Goal: Transaction & Acquisition: Book appointment/travel/reservation

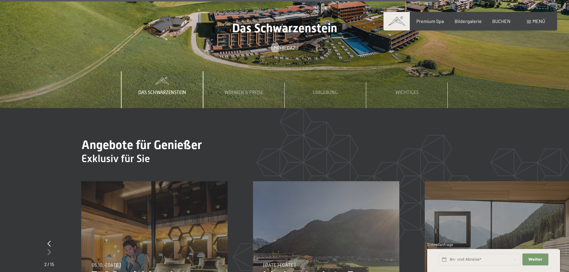
scroll to position [2747, 0]
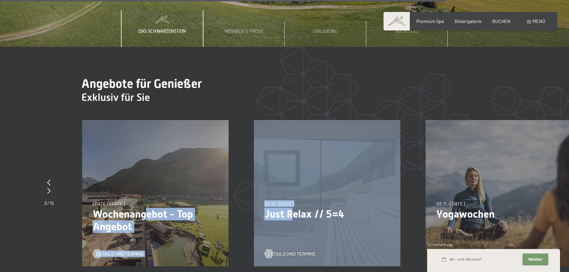
drag, startPoint x: 155, startPoint y: 187, endPoint x: 323, endPoint y: 188, distance: 168.4
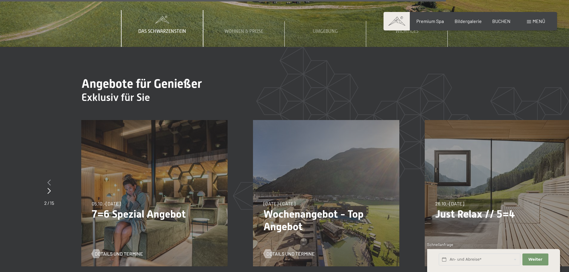
click at [49, 179] on icon at bounding box center [48, 182] width 3 height 6
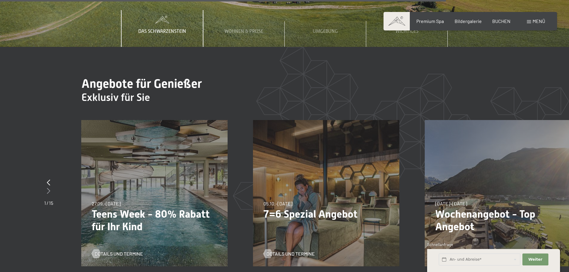
click at [48, 188] on icon at bounding box center [48, 191] width 3 height 6
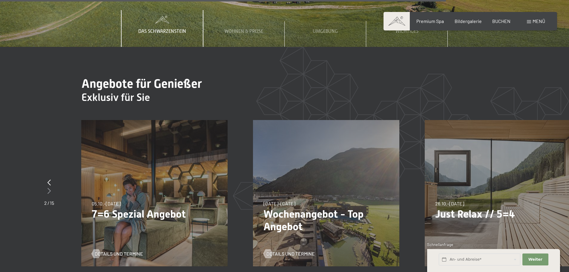
click at [48, 188] on icon at bounding box center [48, 191] width 3 height 6
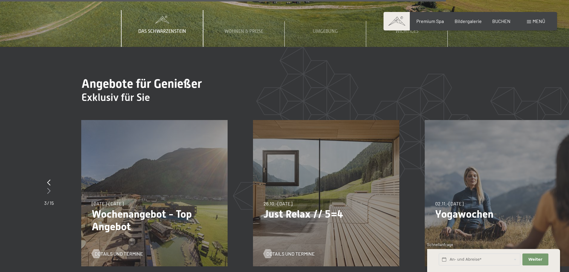
click at [48, 188] on icon at bounding box center [48, 191] width 3 height 6
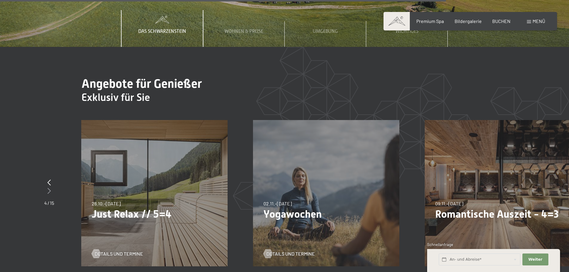
click at [48, 188] on icon at bounding box center [48, 191] width 3 height 6
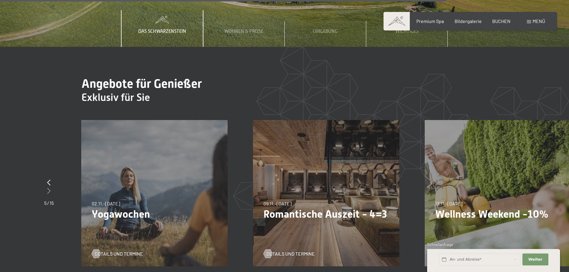
click at [51, 187] on div at bounding box center [49, 191] width 10 height 8
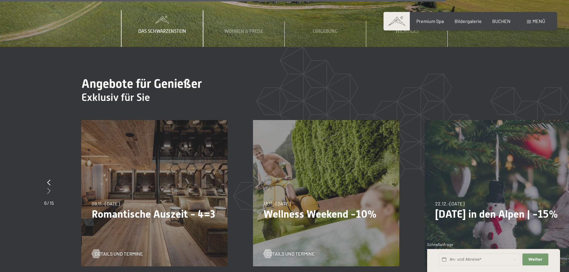
click at [51, 187] on div at bounding box center [49, 191] width 10 height 8
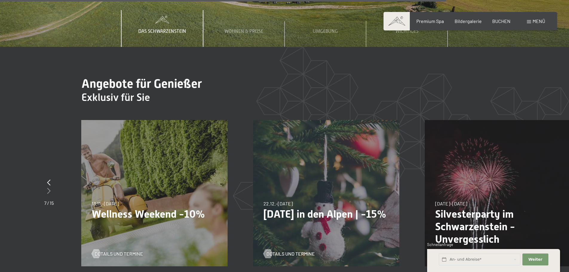
click at [50, 187] on div at bounding box center [49, 191] width 10 height 8
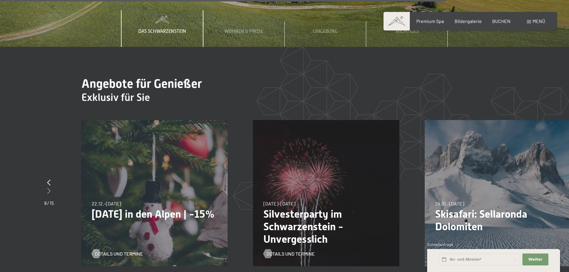
click at [50, 187] on div at bounding box center [49, 191] width 10 height 8
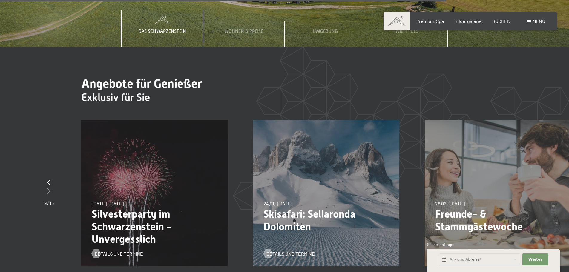
click at [50, 187] on div at bounding box center [49, 191] width 10 height 8
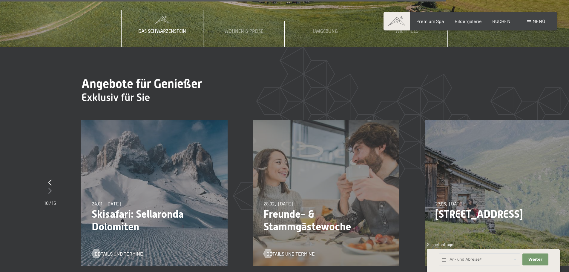
click at [50, 188] on icon at bounding box center [49, 191] width 3 height 6
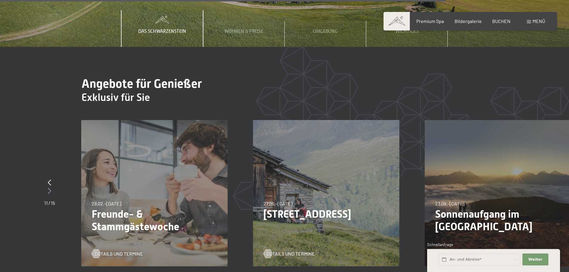
click at [50, 188] on icon at bounding box center [49, 191] width 3 height 6
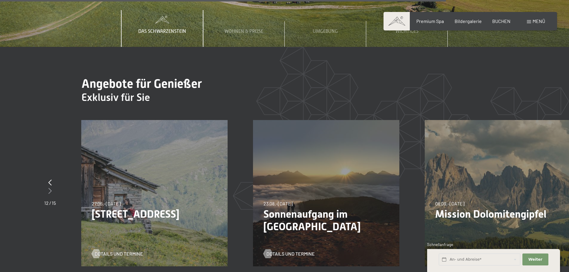
click at [50, 188] on icon at bounding box center [49, 191] width 3 height 6
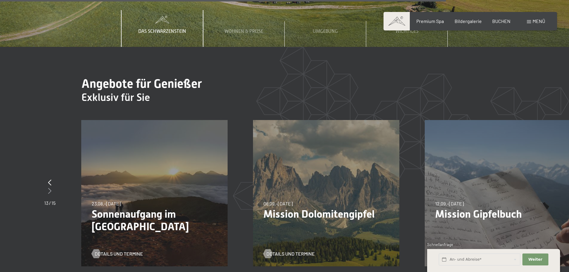
click at [50, 188] on icon at bounding box center [49, 191] width 3 height 6
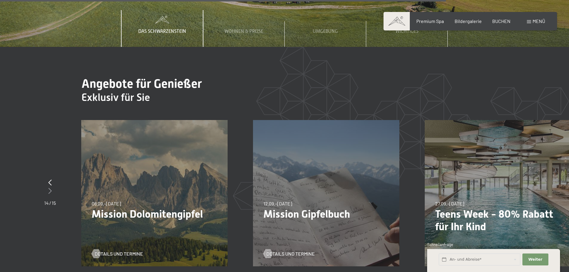
click at [50, 188] on icon at bounding box center [49, 191] width 3 height 6
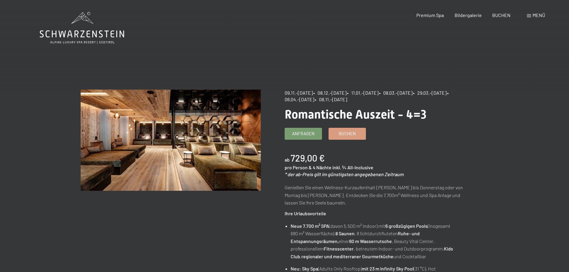
click at [343, 138] on link "Buchen" at bounding box center [347, 132] width 37 height 11
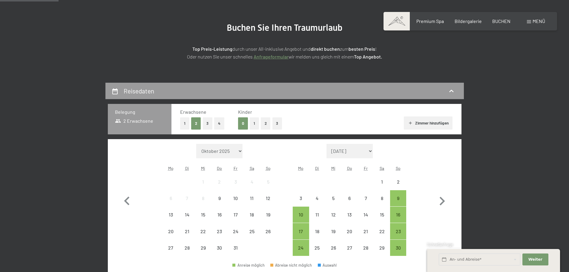
scroll to position [60, 0]
select select "2025-11-01"
select select "2025-12-01"
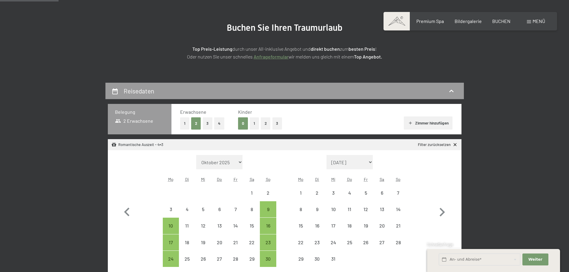
scroll to position [0, 0]
select select "2025-11-01"
select select "2025-12-01"
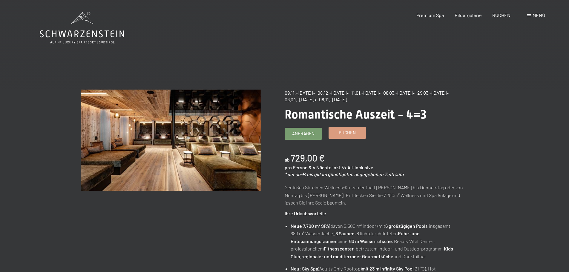
click at [345, 133] on span "Buchen" at bounding box center [347, 133] width 17 height 6
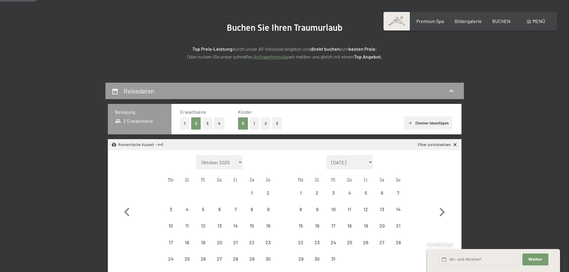
select select "[DATE]"
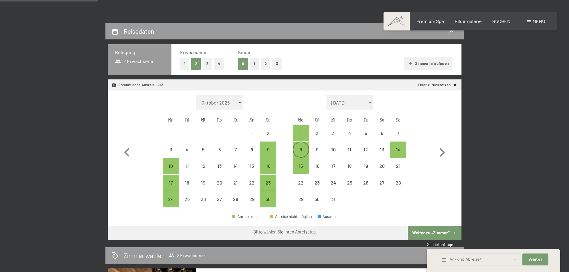
click at [303, 152] on div "8" at bounding box center [300, 154] width 15 height 15
select select "[DATE]"
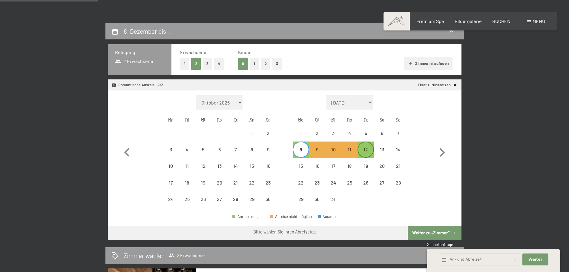
click at [369, 152] on div "12" at bounding box center [365, 154] width 15 height 15
select select "[DATE]"
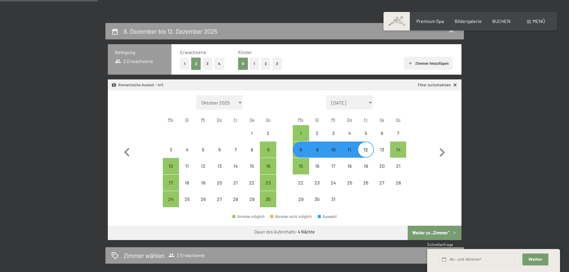
select select "[DATE]"
click at [443, 230] on button "Weiter zu „Zimmer“" at bounding box center [434, 233] width 53 height 14
select select "[DATE]"
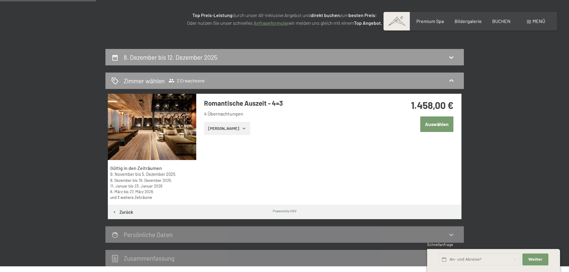
scroll to position [83, 0]
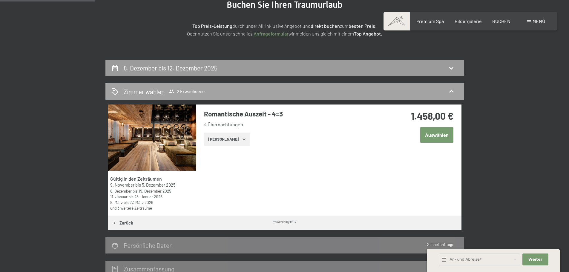
click at [433, 89] on div "Zimmer wählen 2 Erwachsene" at bounding box center [284, 91] width 346 height 9
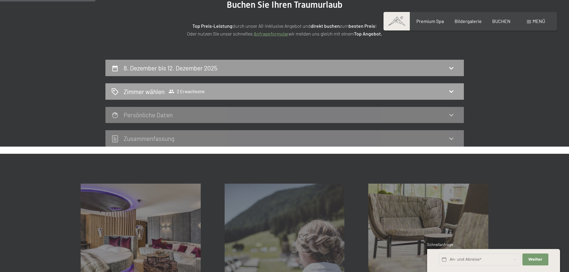
click at [171, 88] on span "Zimmer wählen 2 Erwachsene" at bounding box center [164, 91] width 81 height 9
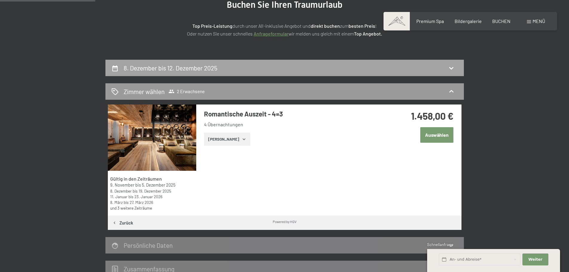
click at [179, 68] on h2 "8. Dezember bis 12. Dezember 2025" at bounding box center [171, 67] width 94 height 7
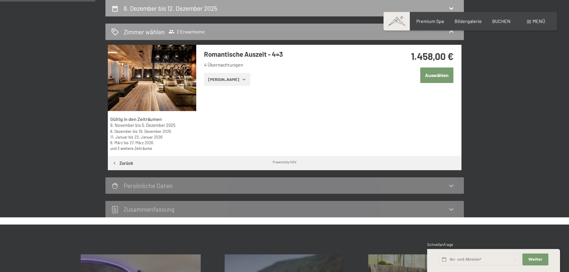
select select "[DATE]"
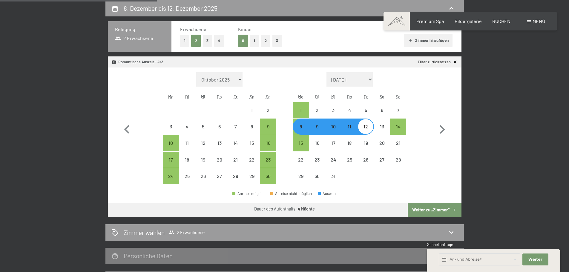
click at [186, 40] on button "1" at bounding box center [184, 41] width 9 height 12
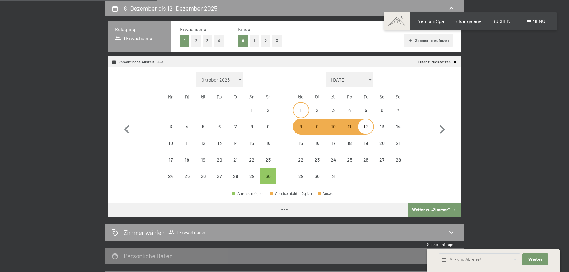
select select "[DATE]"
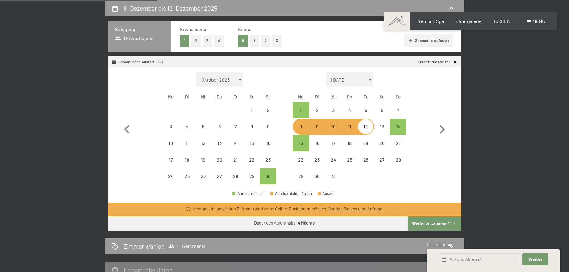
click at [429, 223] on button "Weiter zu „Zimmer“" at bounding box center [434, 223] width 53 height 14
select select "[DATE]"
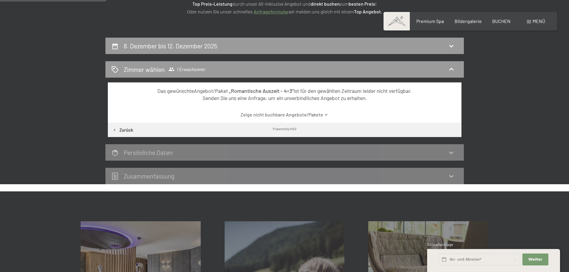
scroll to position [53, 0]
